Goal: Use online tool/utility: Utilize a website feature to perform a specific function

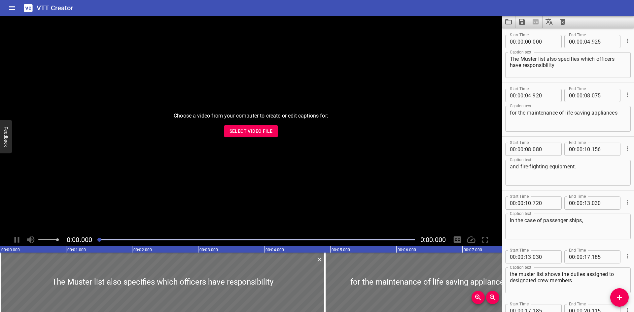
click at [525, 60] on textarea "The Muster list also specifies which officers have responsibility" at bounding box center [568, 65] width 116 height 19
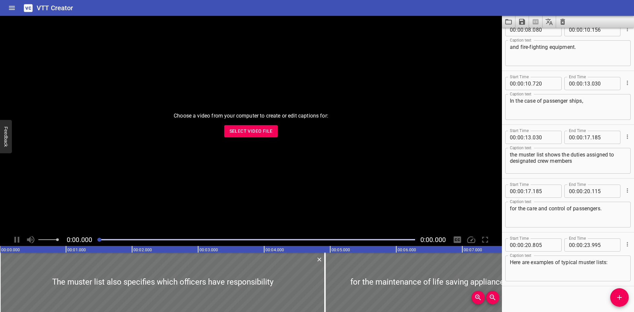
scroll to position [124, 0]
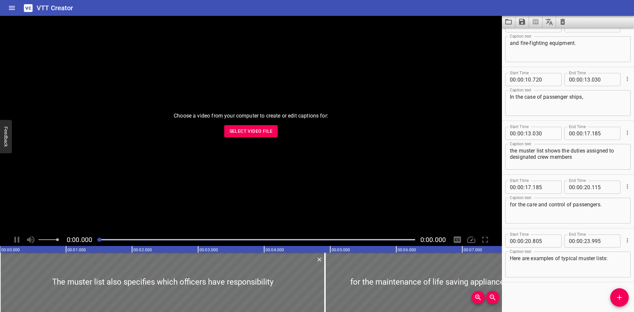
type textarea "The muster list also specifies which officers have responsibility"
click at [523, 21] on icon "Save captions to file" at bounding box center [522, 22] width 6 height 6
click at [541, 37] on li "Save to VTT file" at bounding box center [540, 36] width 49 height 12
click at [511, 21] on icon "Load captions from file" at bounding box center [509, 22] width 8 height 8
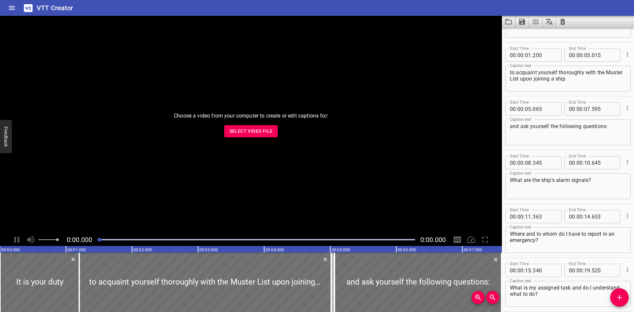
scroll to position [24, 0]
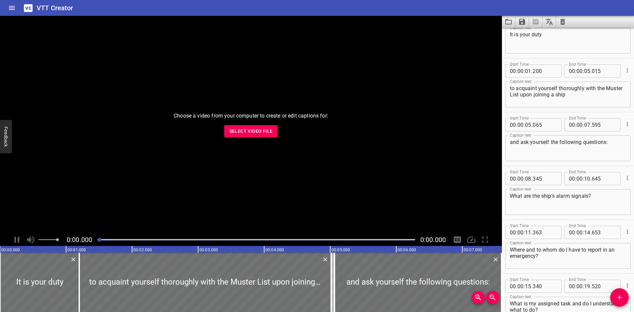
click at [531, 96] on textarea "to acquaint yourself thoroughly with the Muster List upon joining a ship" at bounding box center [568, 94] width 116 height 19
click at [515, 94] on textarea "to acquaint yourself thoroughly with the Muster list upon joining a ship" at bounding box center [568, 94] width 116 height 19
type textarea "to acquaint yourself thoroughly with the muster list upon joining a ship"
click at [523, 23] on icon "Save captions to file" at bounding box center [522, 22] width 8 height 8
click at [523, 33] on li "Save to VTT file" at bounding box center [540, 36] width 49 height 12
